Goal: Find specific page/section: Find specific page/section

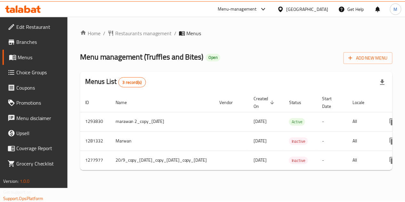
scroll to position [0, 91]
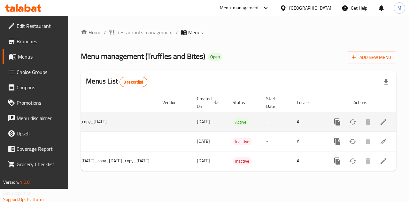
click at [386, 124] on icon "enhanced table" at bounding box center [384, 122] width 8 height 8
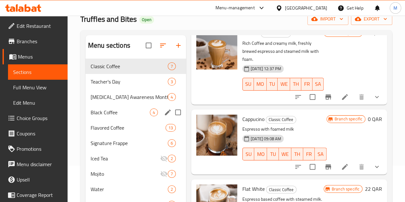
scroll to position [32, 0]
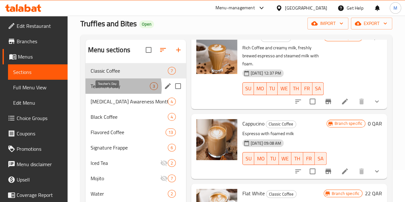
click at [109, 90] on span "Teacher's Day" at bounding box center [120, 86] width 59 height 8
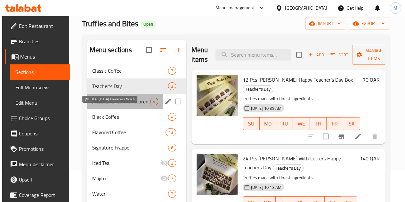
click at [109, 105] on span "Breast Cancer Awareness Month" at bounding box center [121, 102] width 58 height 8
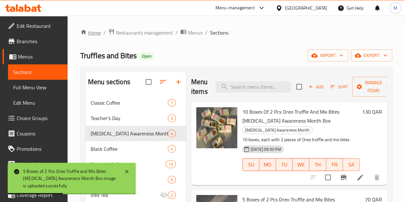
click at [95, 33] on link "Home" at bounding box center [90, 33] width 20 height 8
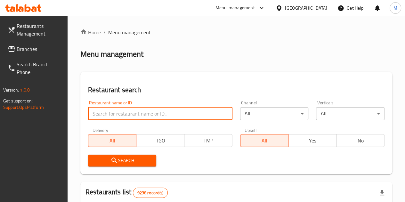
click at [122, 112] on input "search" at bounding box center [160, 113] width 144 height 13
type input "Truffles and Bites"
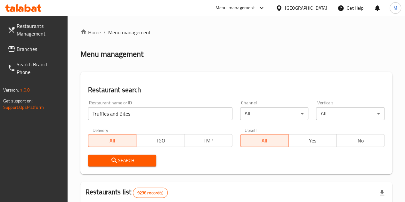
click at [137, 162] on span "Search" at bounding box center [122, 160] width 58 height 8
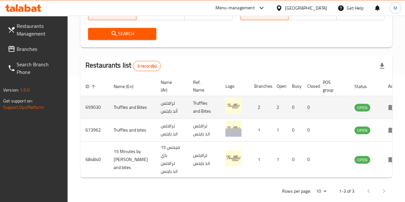
scroll to position [128, 0]
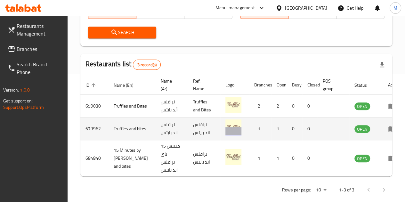
click at [383, 133] on td "enhanced table" at bounding box center [394, 128] width 22 height 23
click at [388, 127] on icon "enhanced table" at bounding box center [391, 128] width 7 height 5
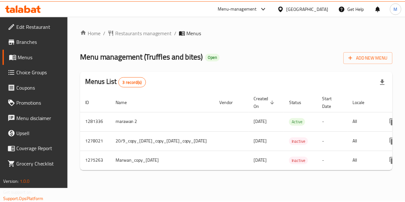
scroll to position [0, 91]
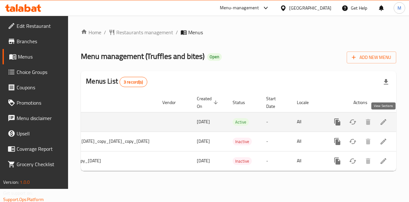
click at [384, 118] on icon "enhanced table" at bounding box center [384, 122] width 8 height 8
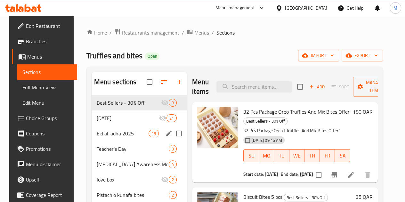
scroll to position [64, 0]
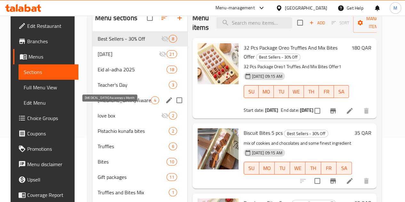
click at [110, 104] on span "Breast Cancer Awareness Month" at bounding box center [124, 100] width 53 height 8
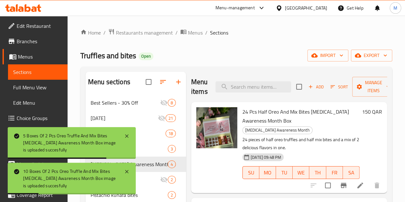
click at [103, 58] on span "Truffles and bites" at bounding box center [108, 55] width 56 height 14
click at [104, 59] on span "Truffles and bites" at bounding box center [108, 55] width 56 height 14
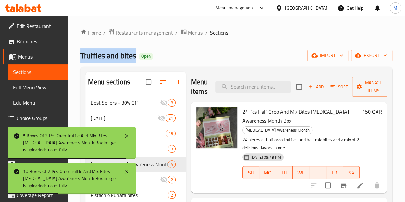
copy span "Truffles and bites"
click at [92, 32] on link "Home" at bounding box center [90, 33] width 20 height 8
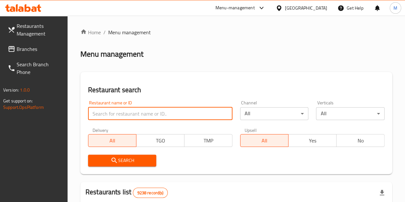
click at [114, 112] on input "search" at bounding box center [160, 113] width 144 height 13
type input "Truffles and Bites"
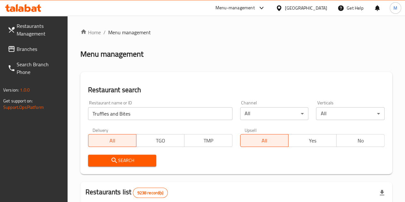
click at [120, 162] on span "Search" at bounding box center [122, 160] width 58 height 8
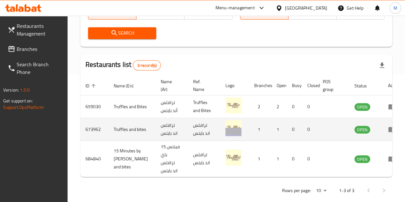
scroll to position [128, 0]
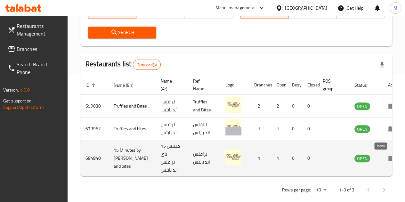
click at [388, 159] on icon "enhanced table" at bounding box center [391, 158] width 7 height 5
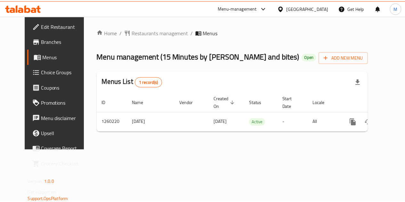
scroll to position [0, 2]
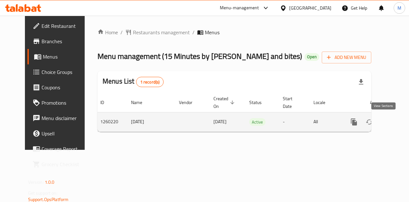
click at [398, 123] on icon "enhanced table" at bounding box center [401, 122] width 6 height 6
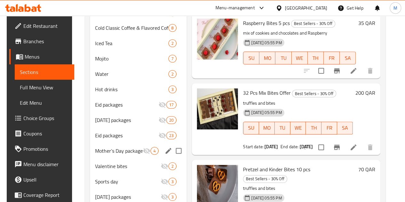
scroll to position [291, 0]
